Goal: Information Seeking & Learning: Check status

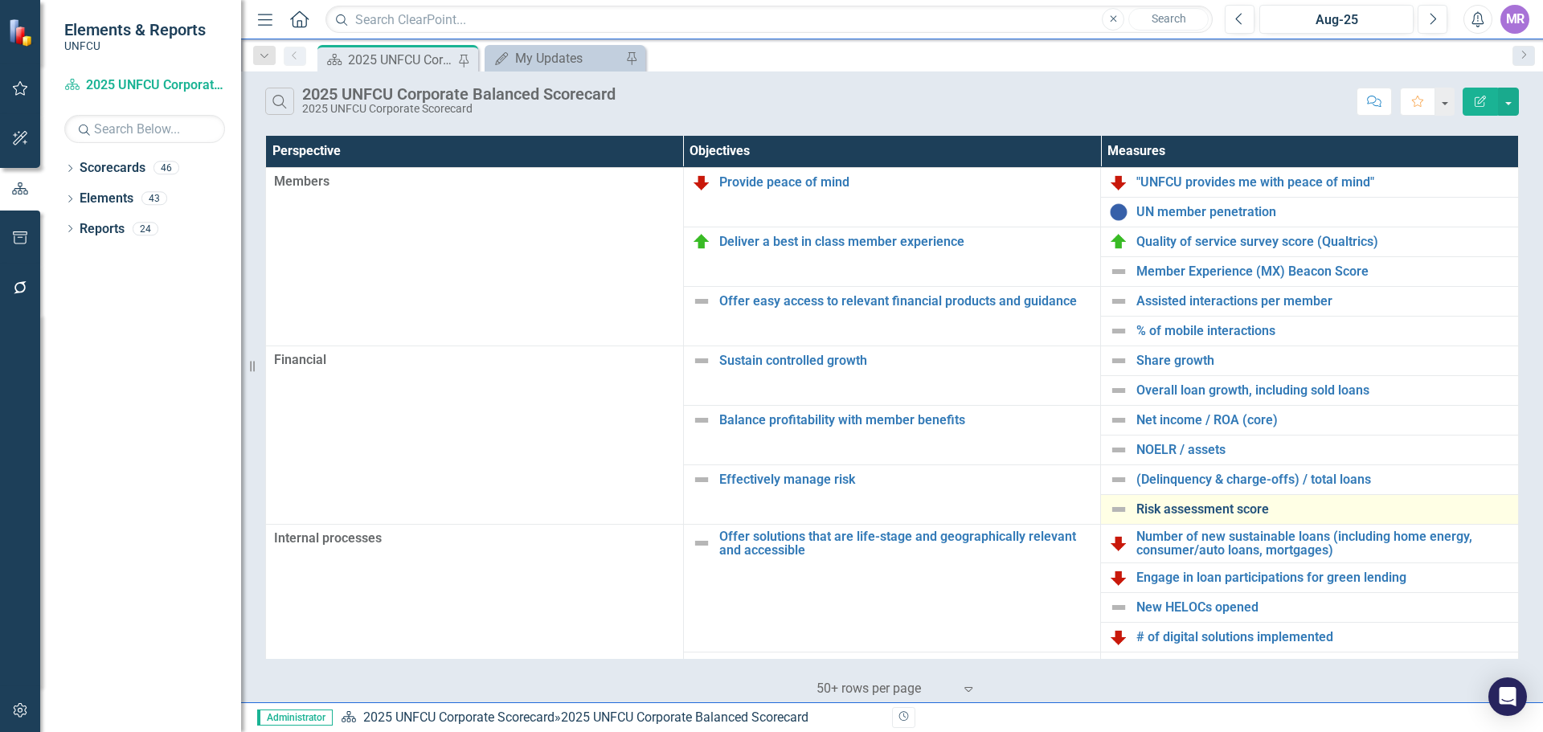
scroll to position [321, 0]
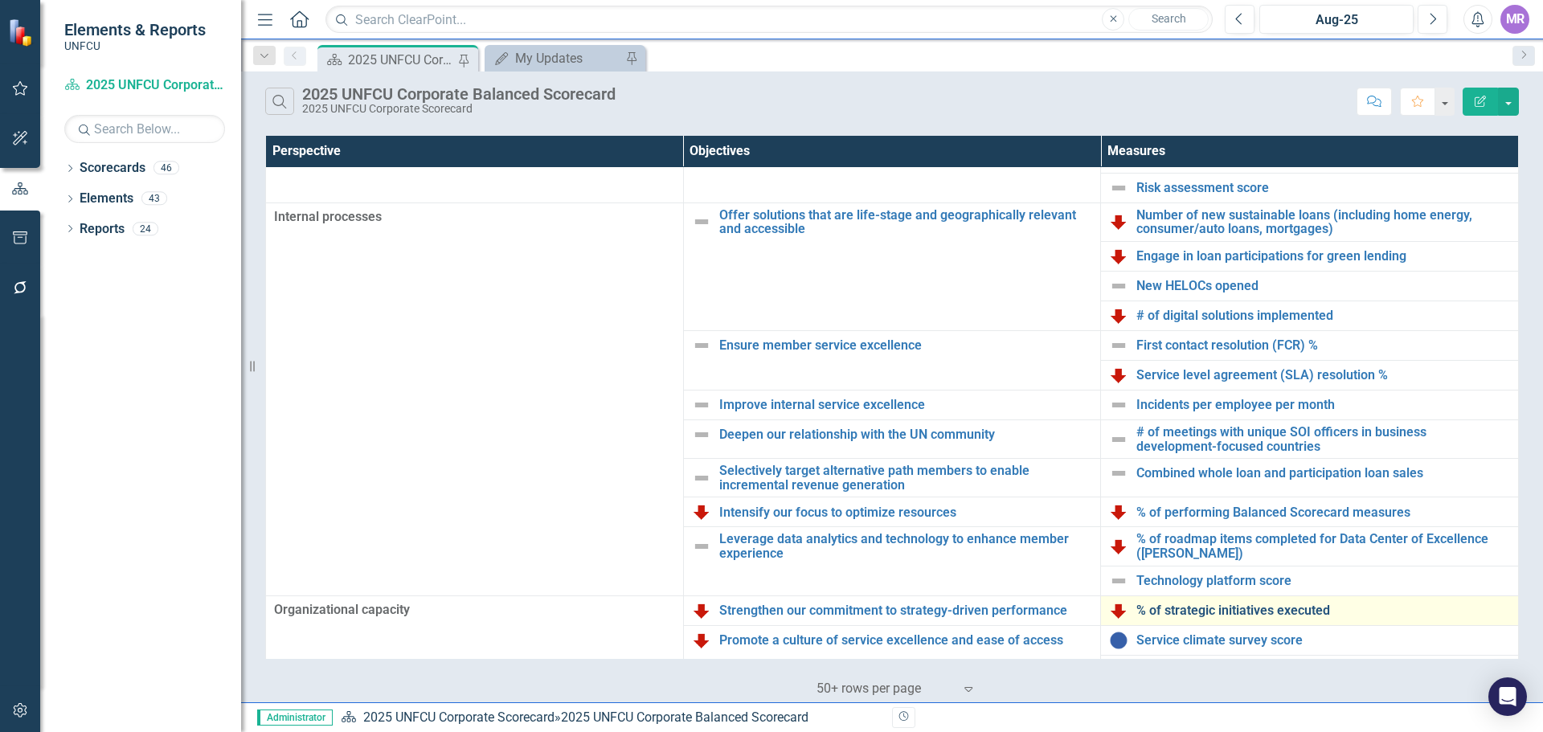
click at [1245, 612] on link "% of strategic initiatives executed" at bounding box center [1323, 610] width 374 height 14
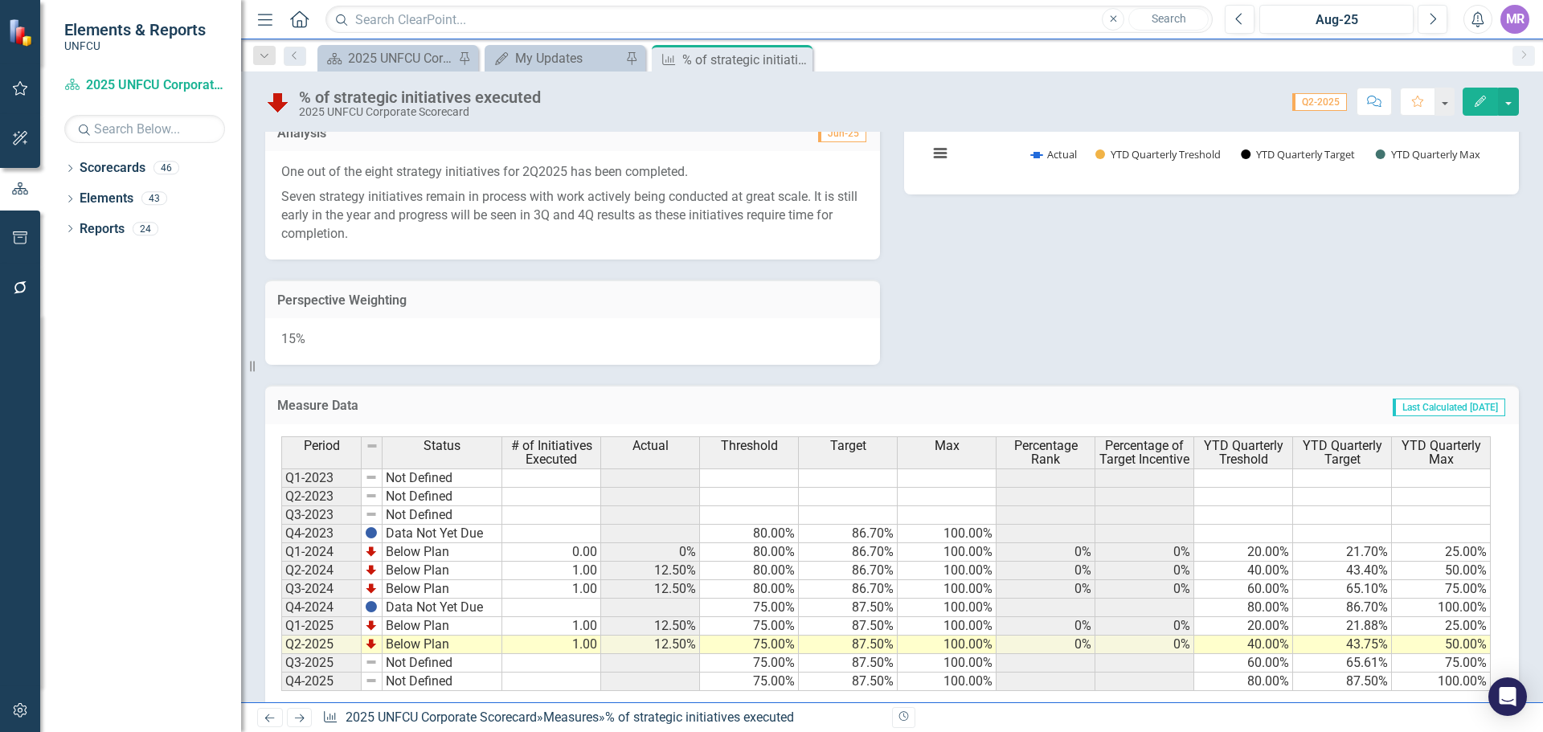
scroll to position [529, 0]
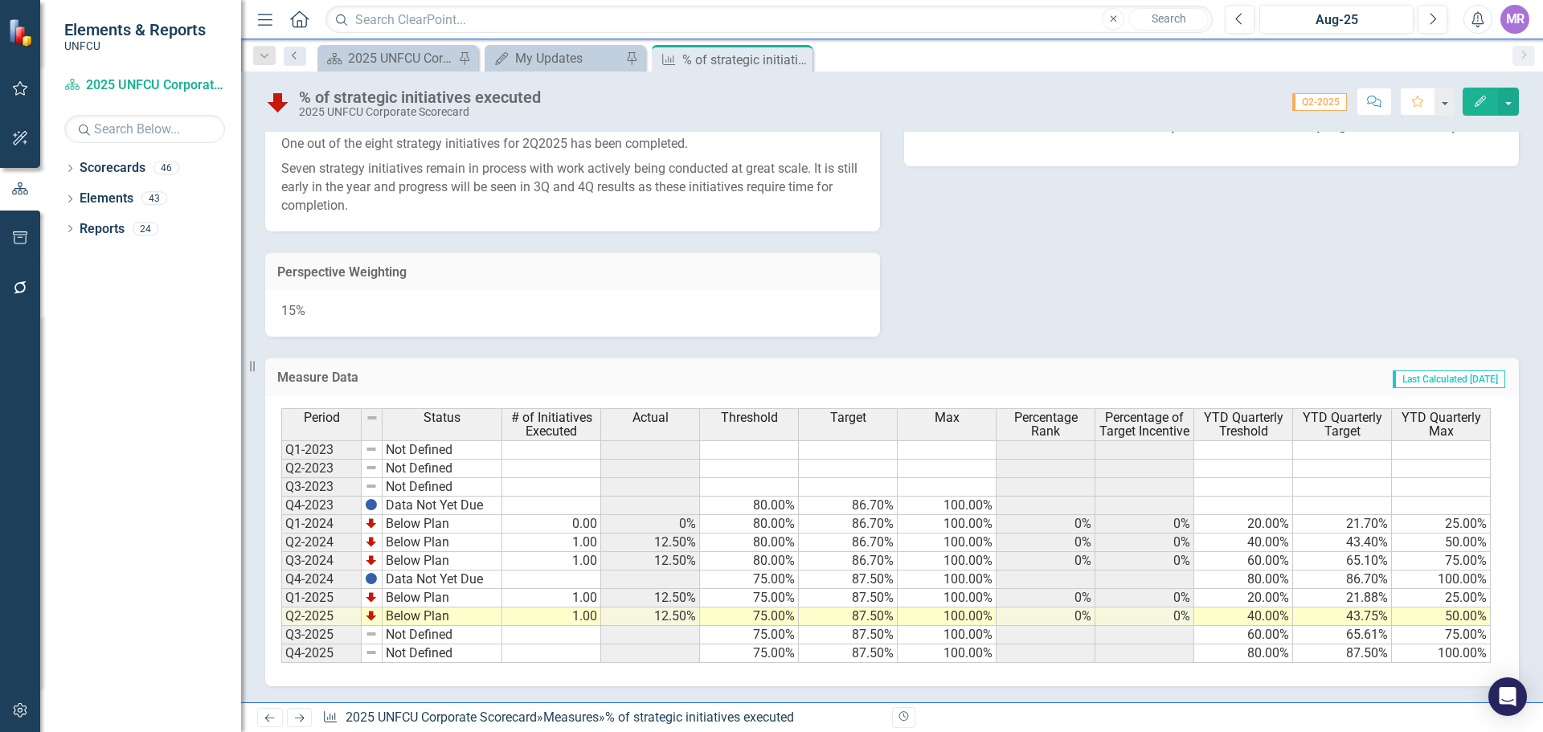
click at [289, 57] on icon "Previous" at bounding box center [294, 56] width 13 height 10
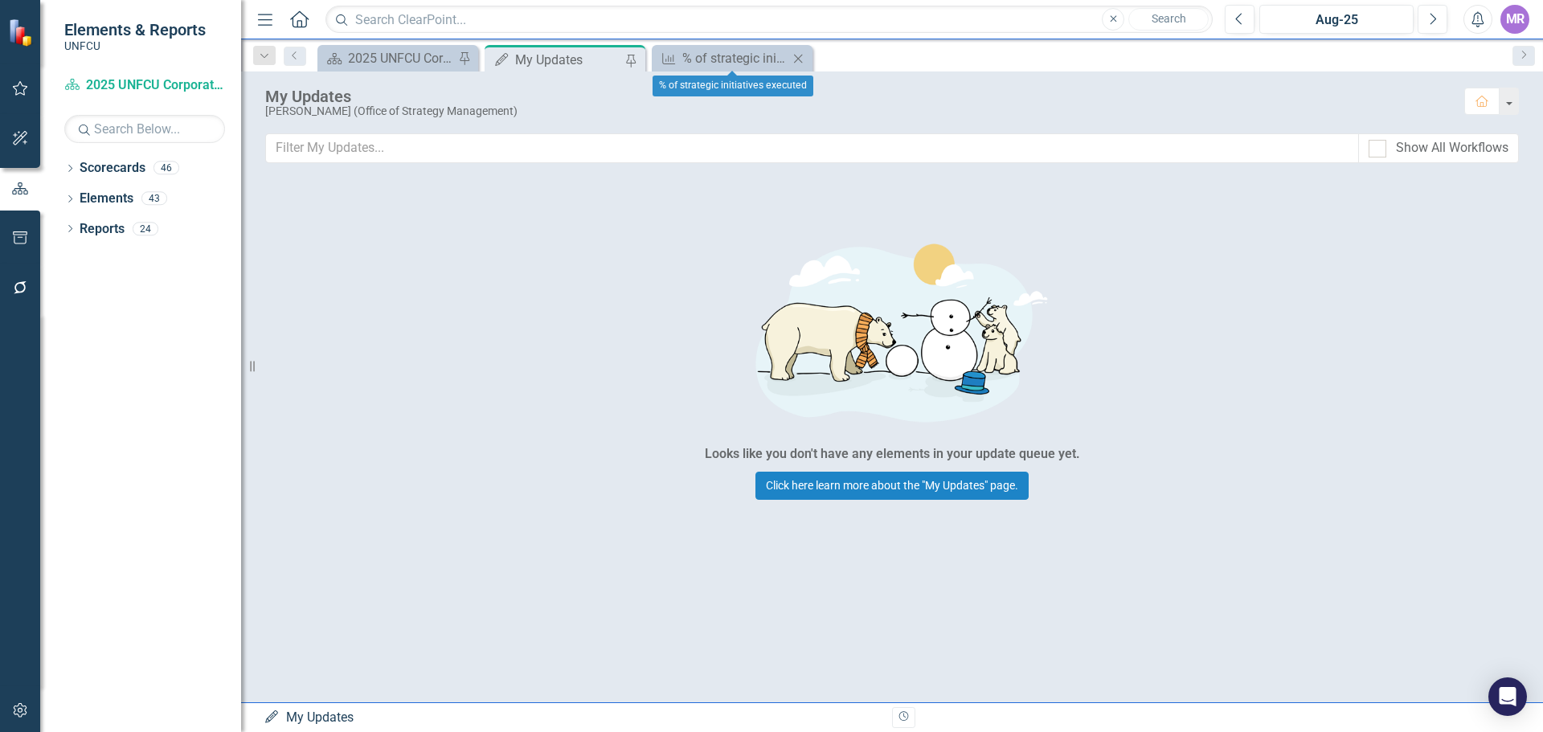
click at [802, 61] on icon "Close" at bounding box center [798, 58] width 16 height 13
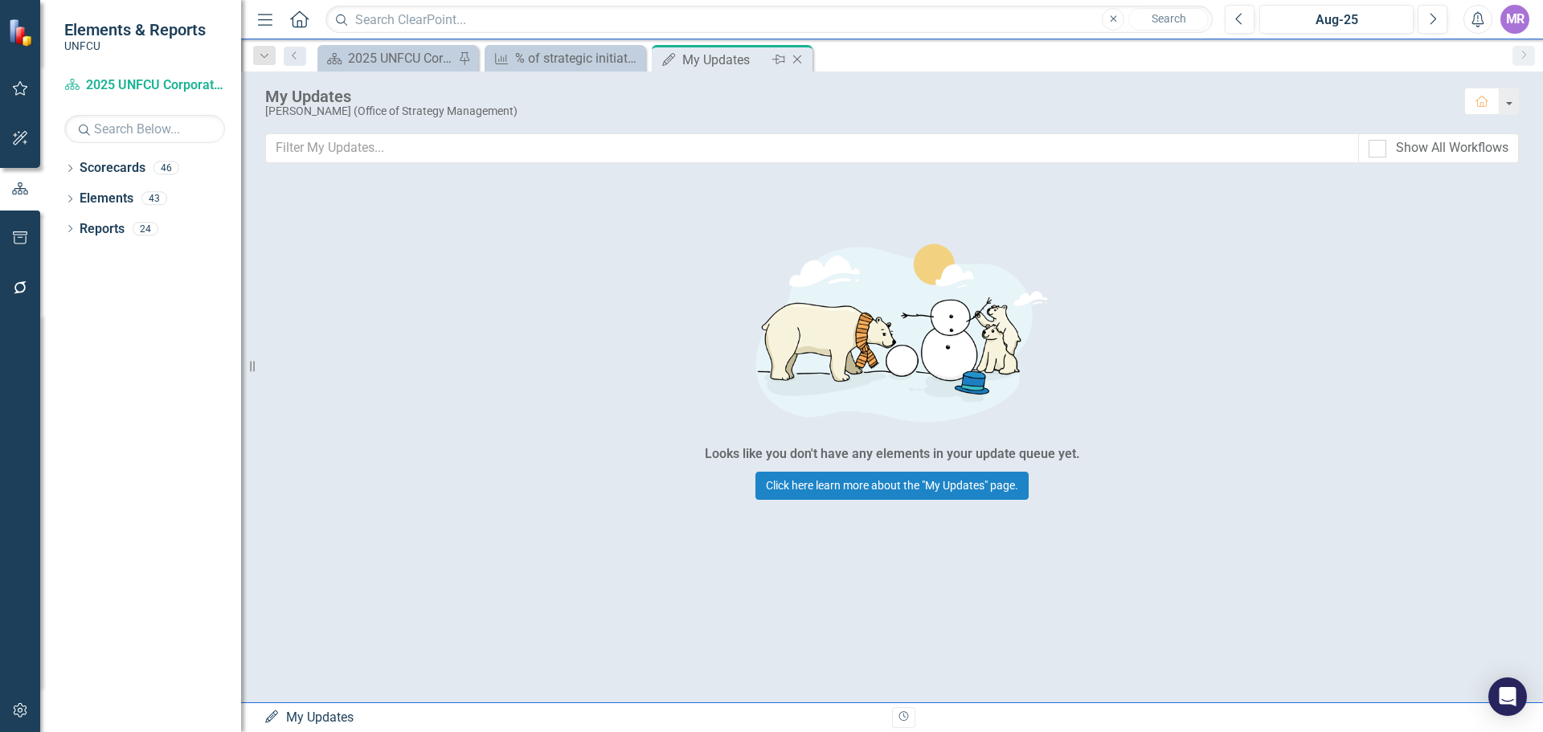
click at [798, 55] on icon "Close" at bounding box center [797, 59] width 16 height 13
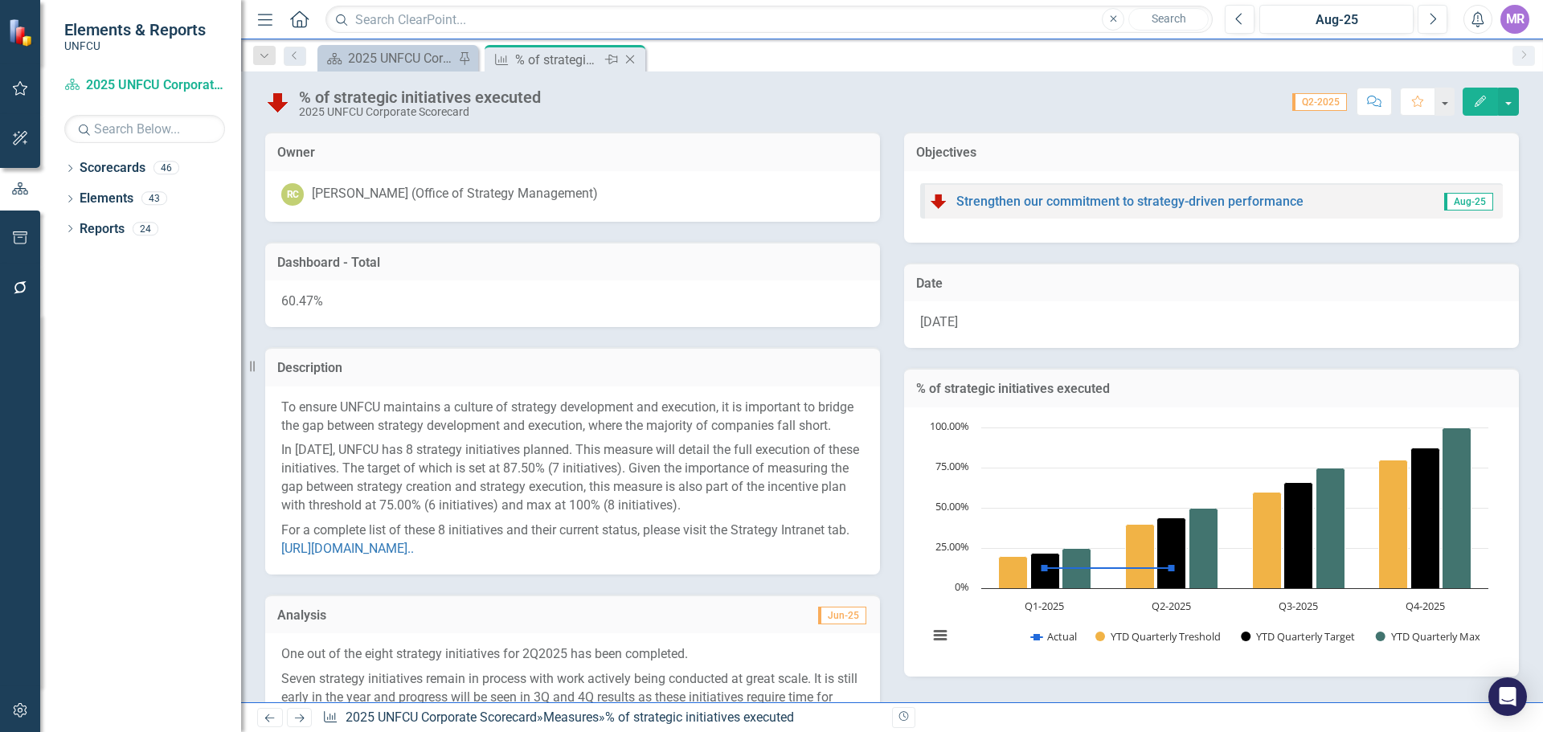
click at [629, 59] on icon at bounding box center [630, 59] width 9 height 9
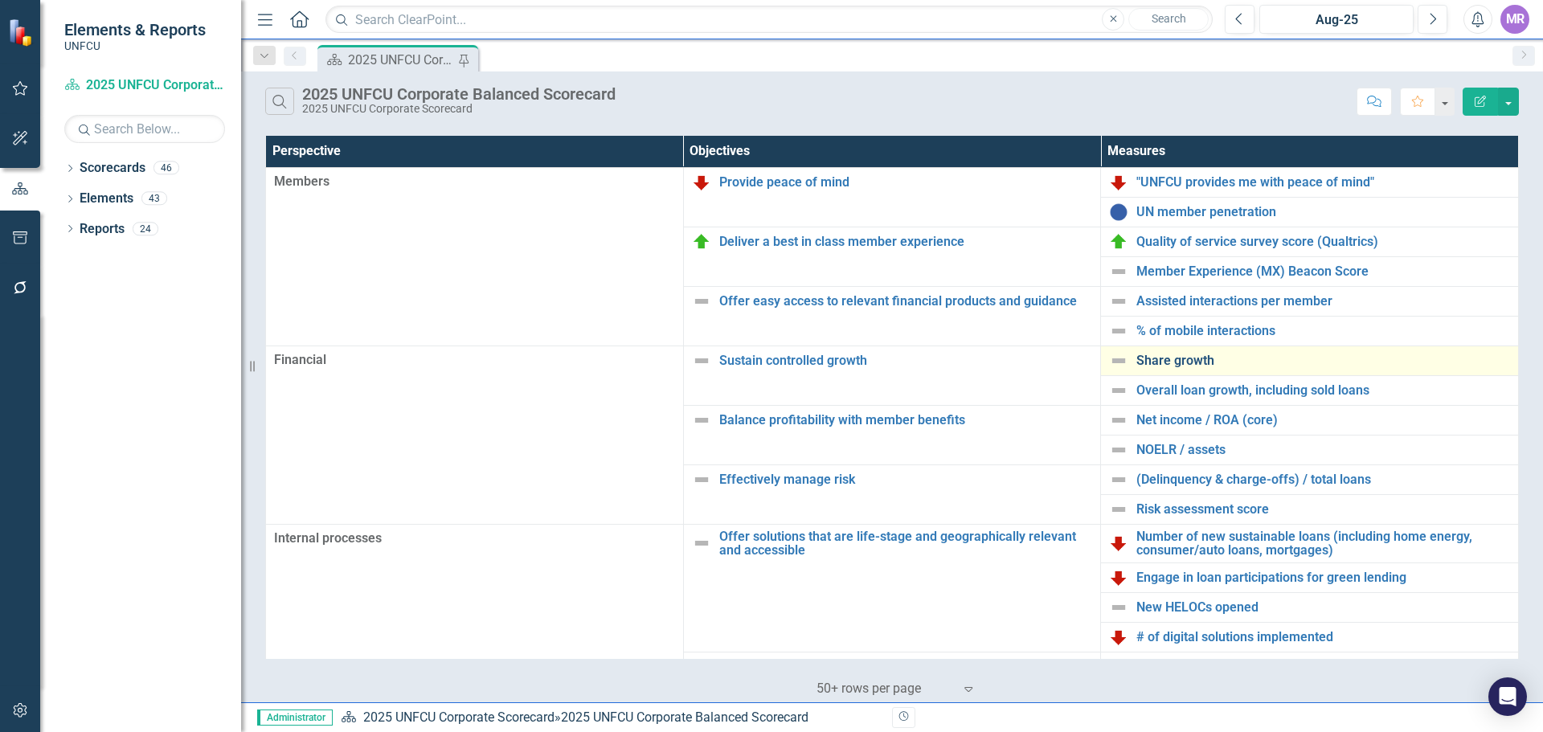
scroll to position [348, 0]
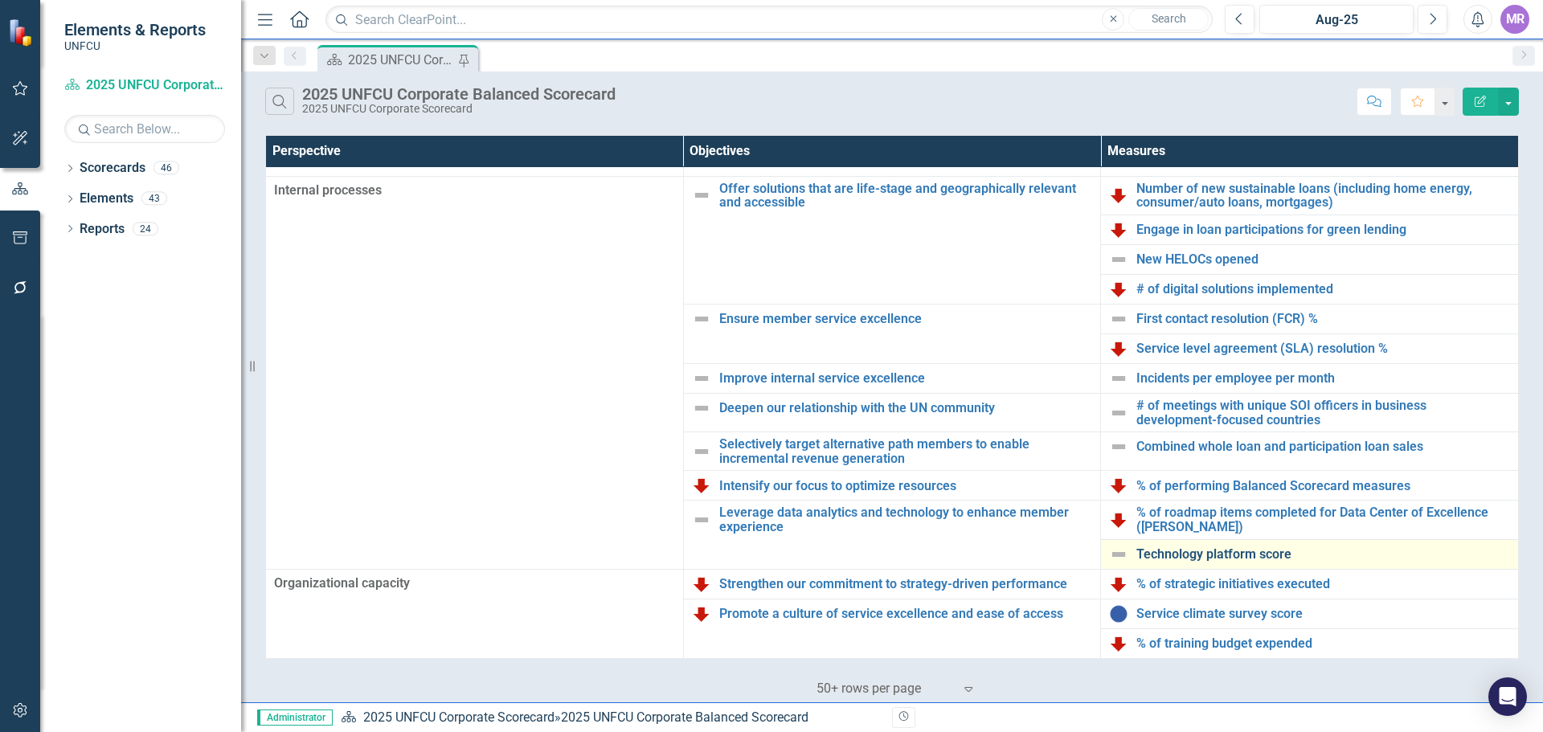
click at [1269, 547] on link "Technology platform score" at bounding box center [1323, 554] width 374 height 14
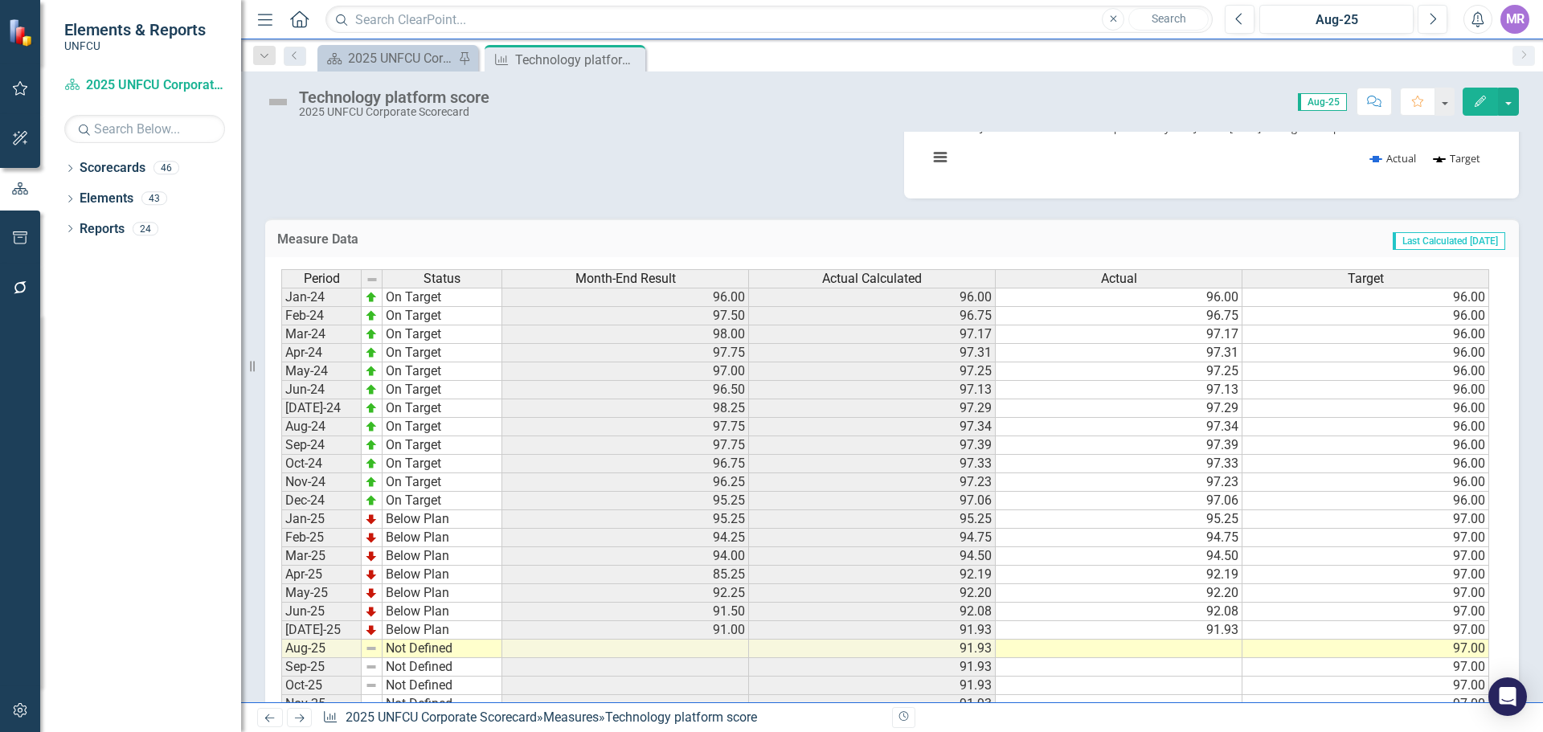
scroll to position [552, 0]
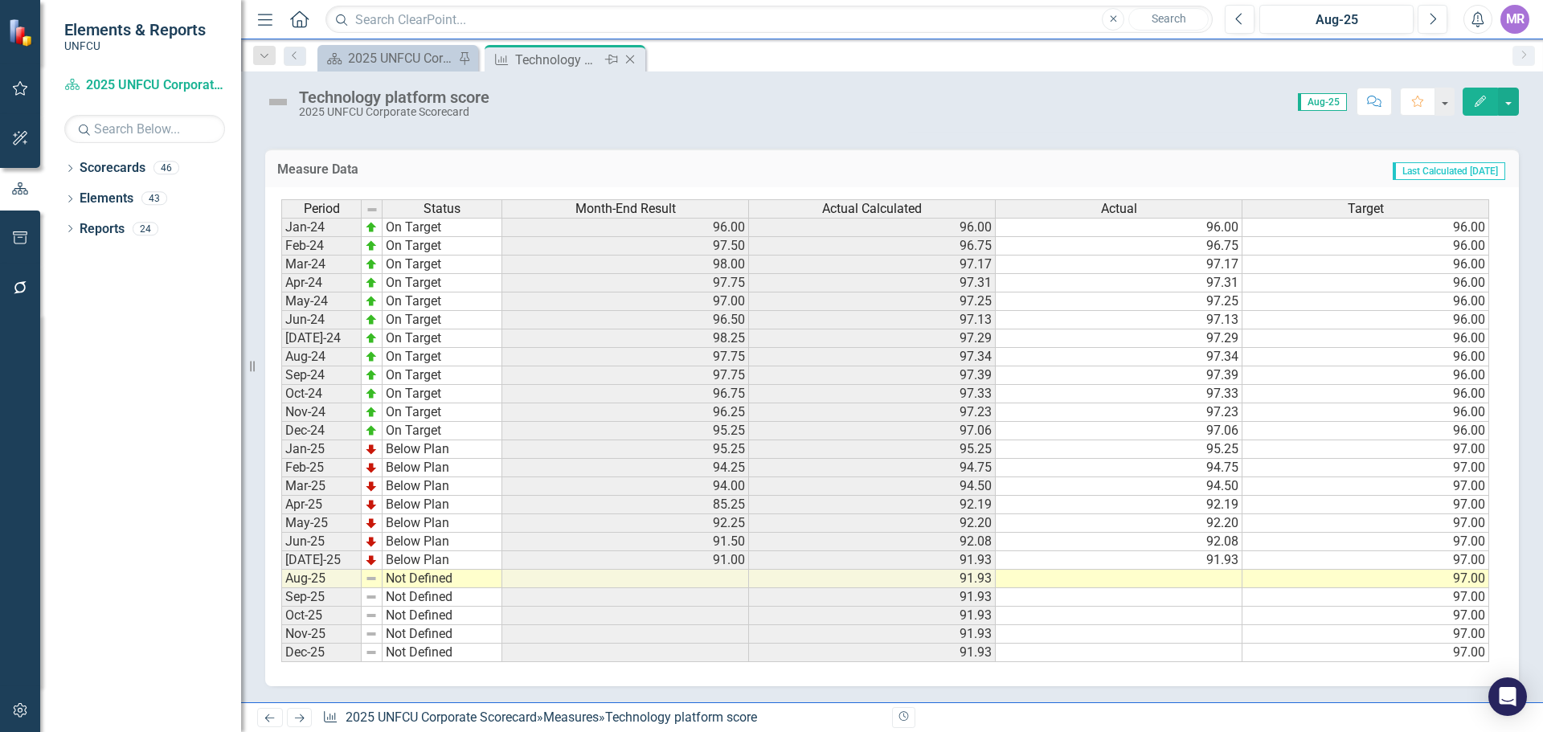
click at [632, 59] on icon "Close" at bounding box center [630, 59] width 16 height 13
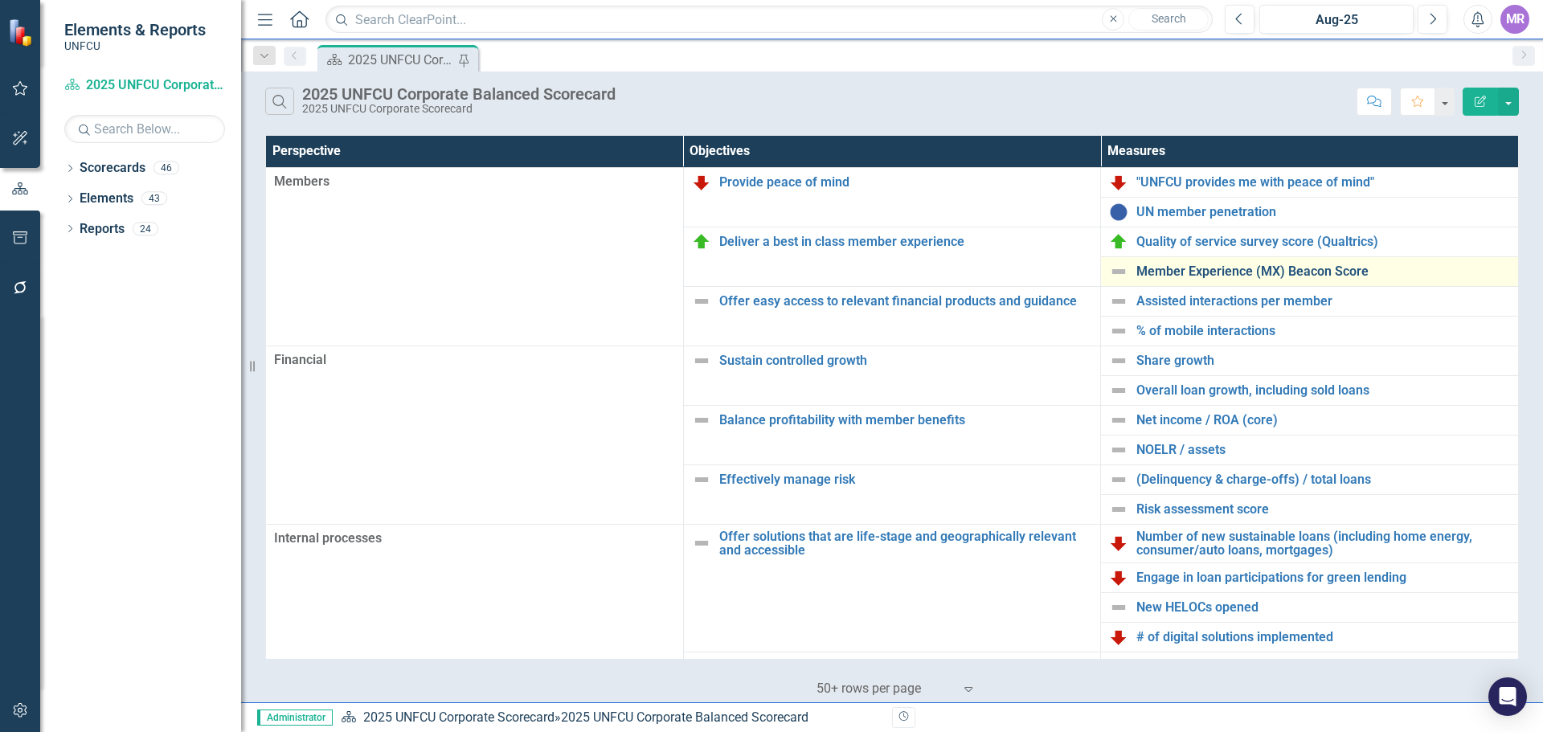
click at [1145, 267] on link "Member Experience (MX) Beacon Score" at bounding box center [1323, 271] width 374 height 14
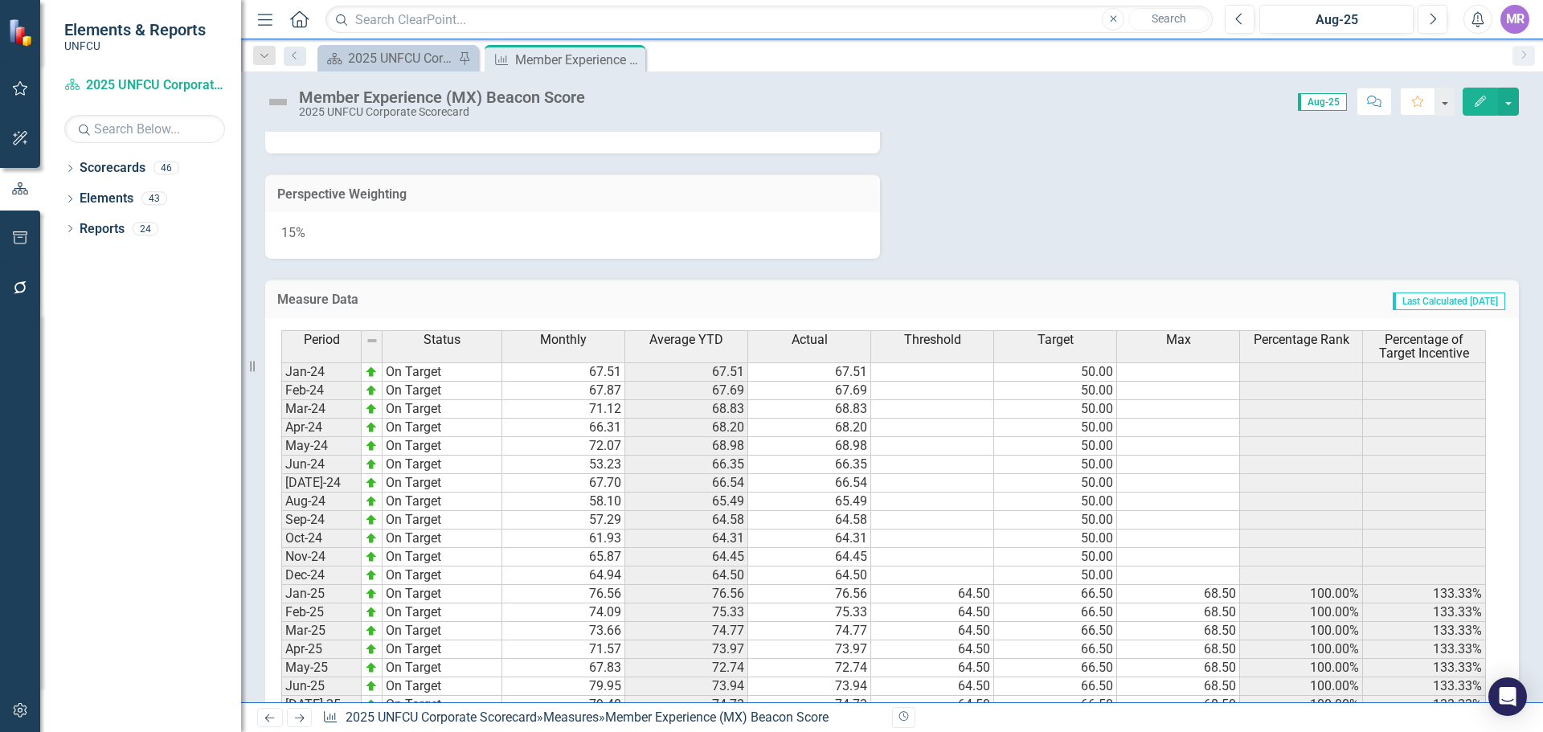
scroll to position [885, 0]
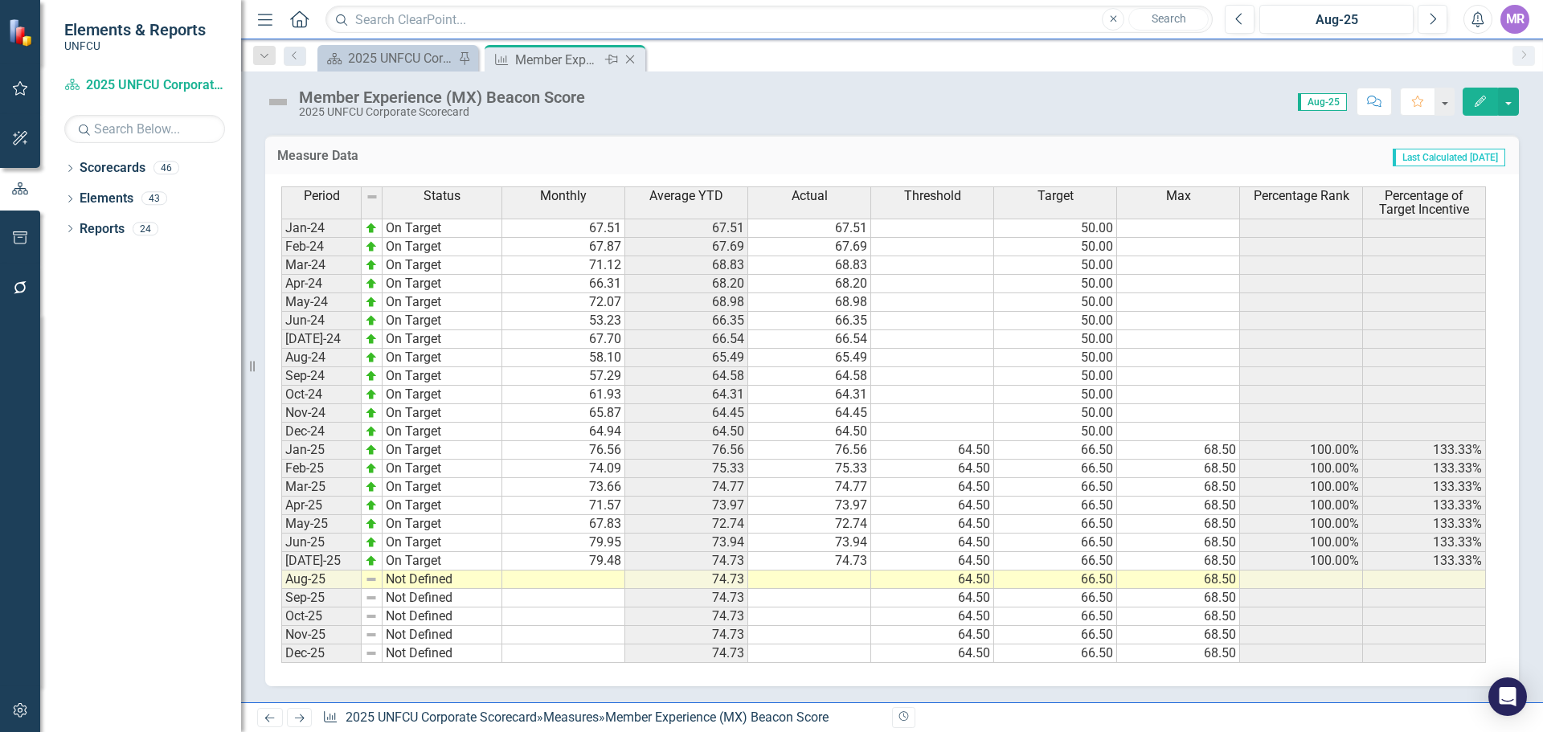
click at [633, 59] on icon "Close" at bounding box center [630, 59] width 16 height 13
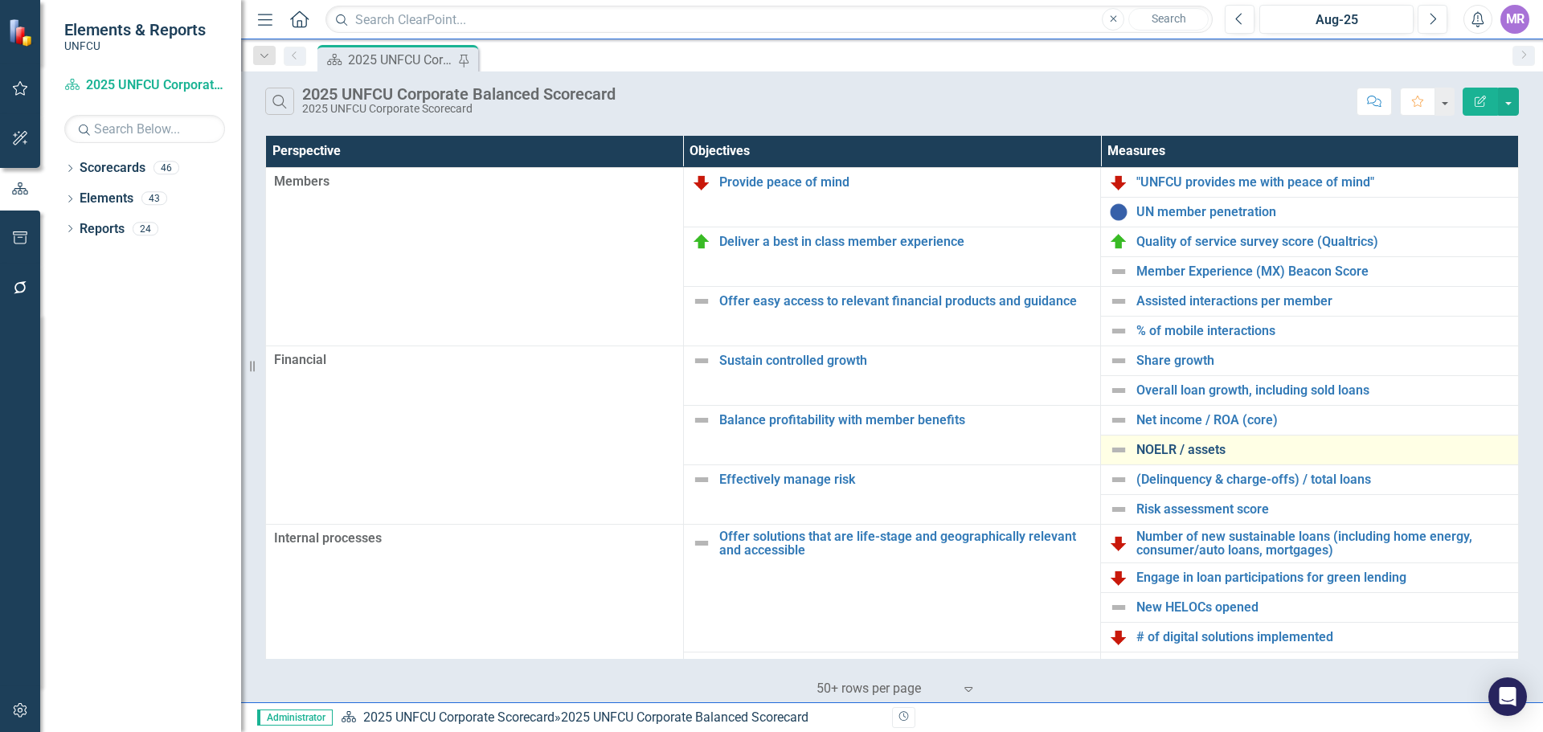
scroll to position [348, 0]
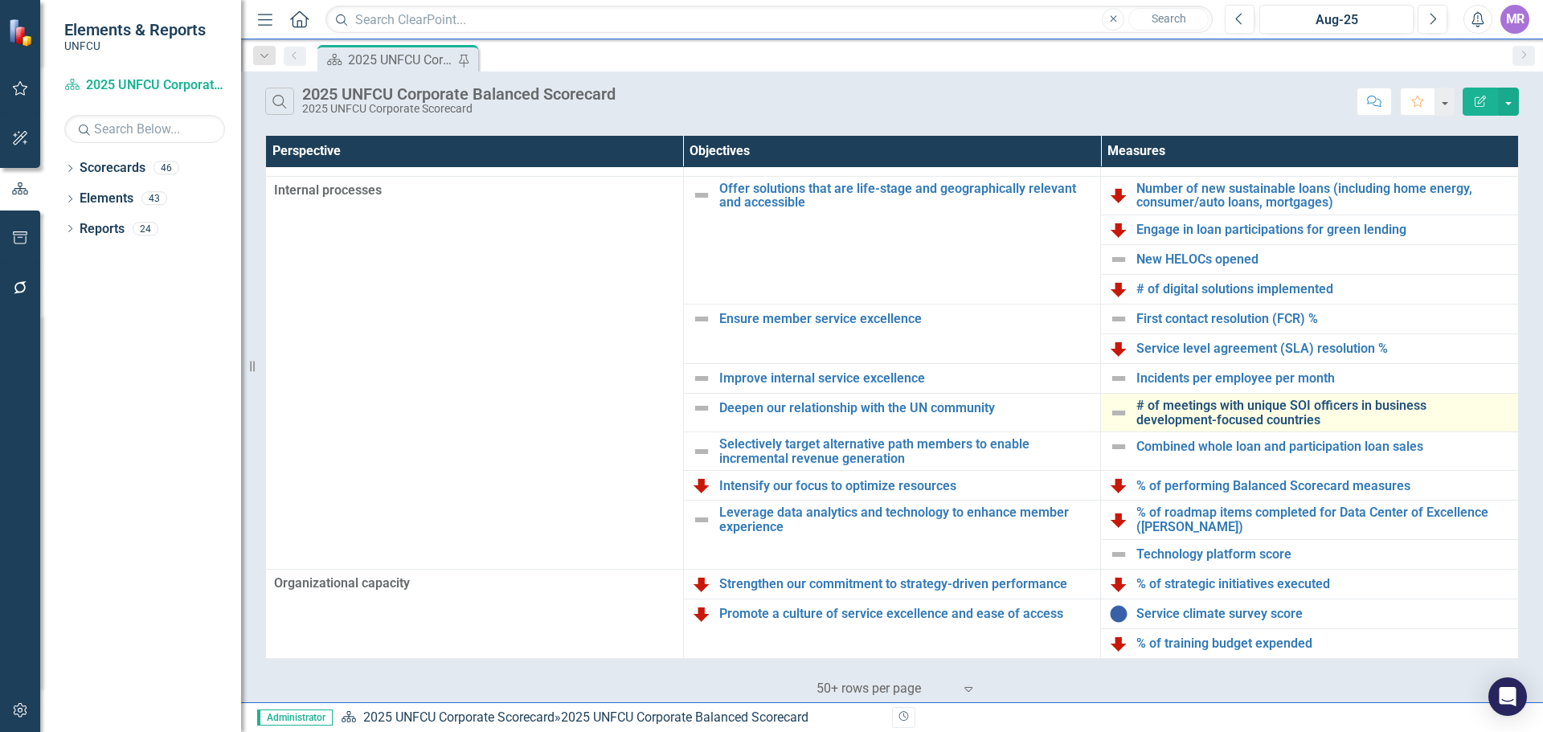
click at [1176, 423] on link "# of meetings with unique SOI officers in business development-focused countries" at bounding box center [1323, 413] width 374 height 28
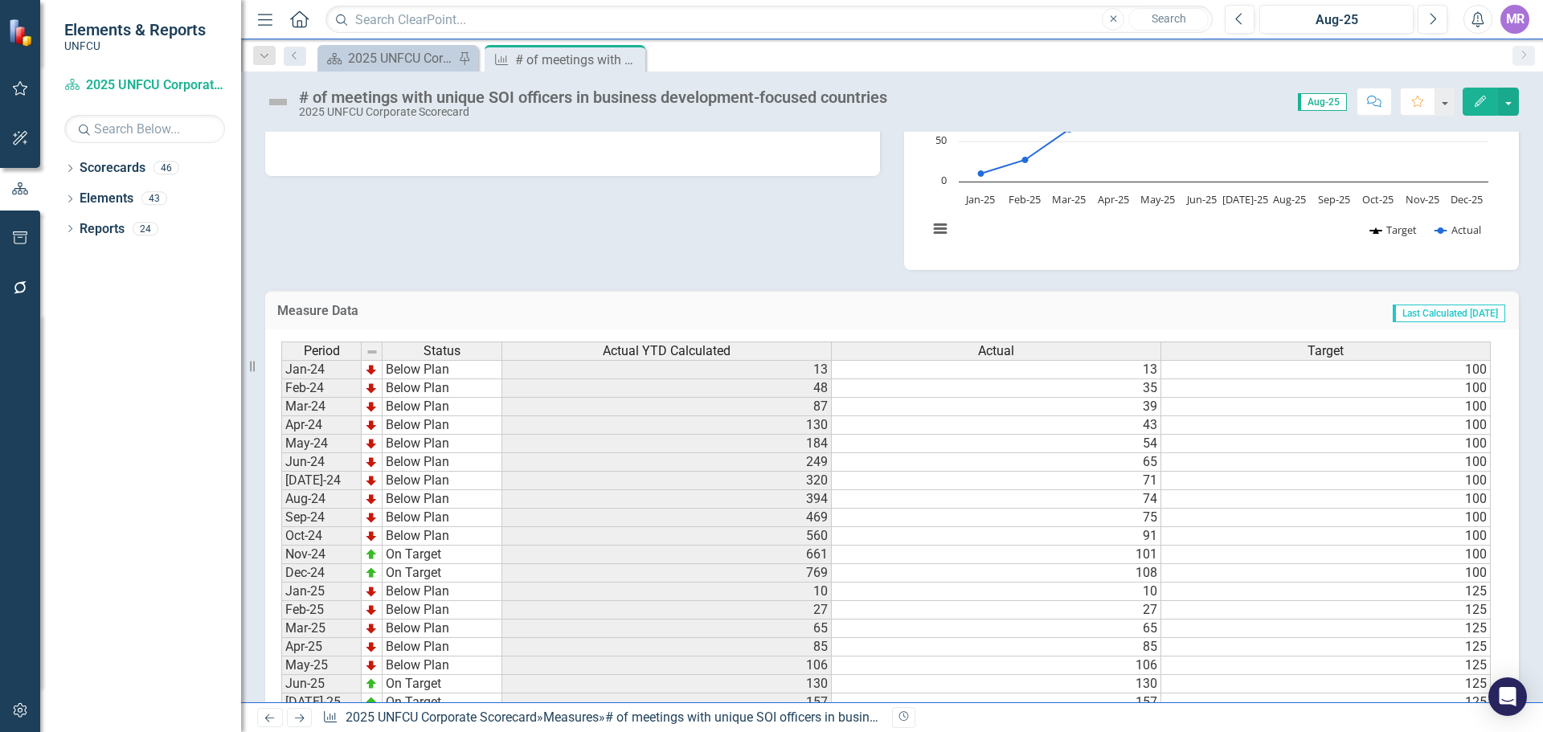
scroll to position [658, 0]
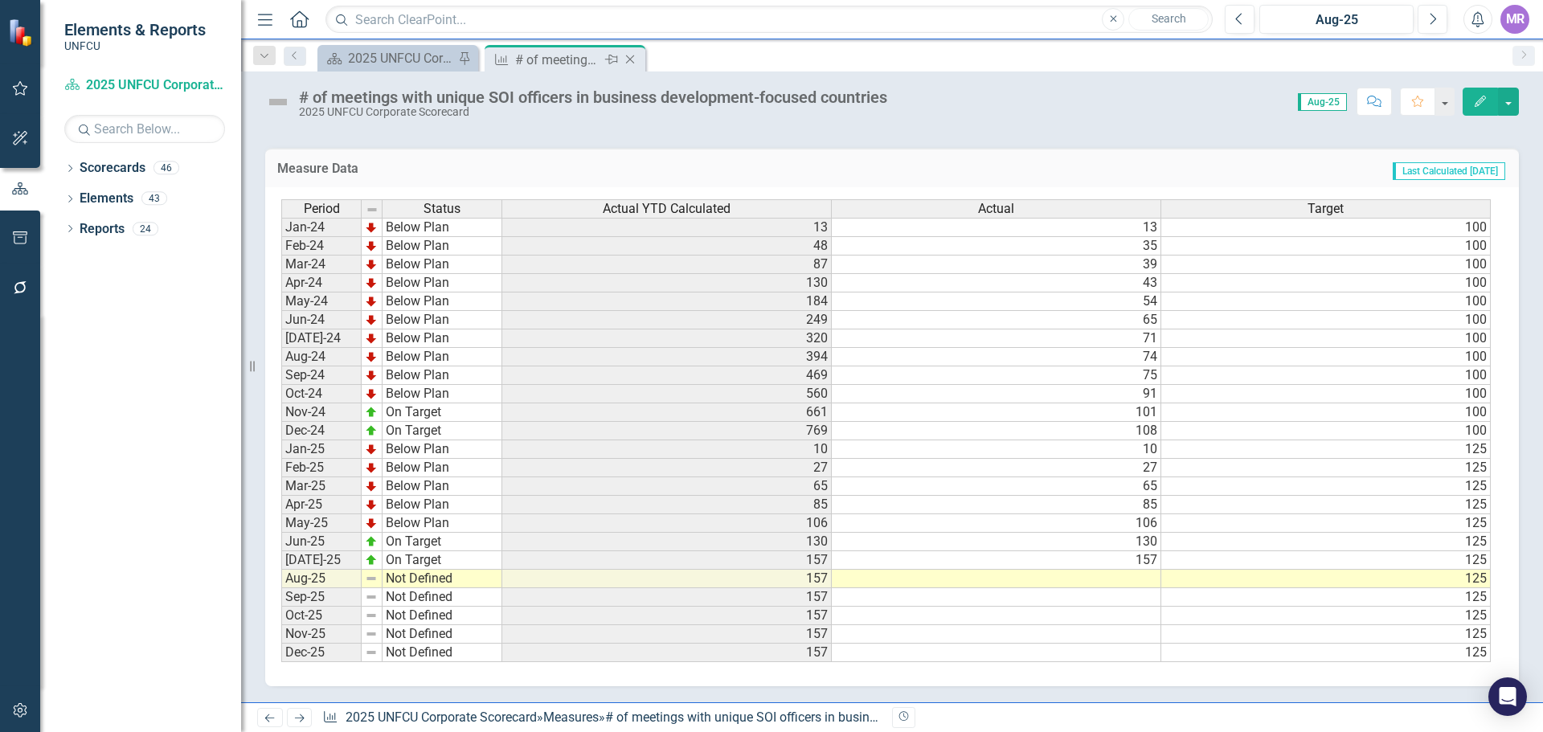
click at [628, 60] on icon "Close" at bounding box center [630, 59] width 16 height 13
